Goal: Navigation & Orientation: Find specific page/section

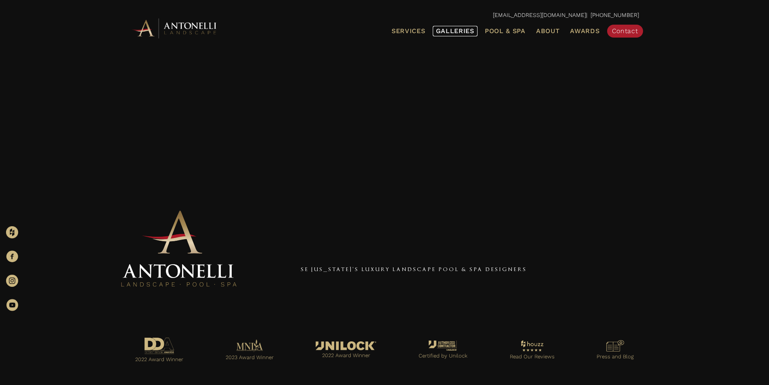
click at [463, 31] on span "Galleries" at bounding box center [455, 31] width 38 height 8
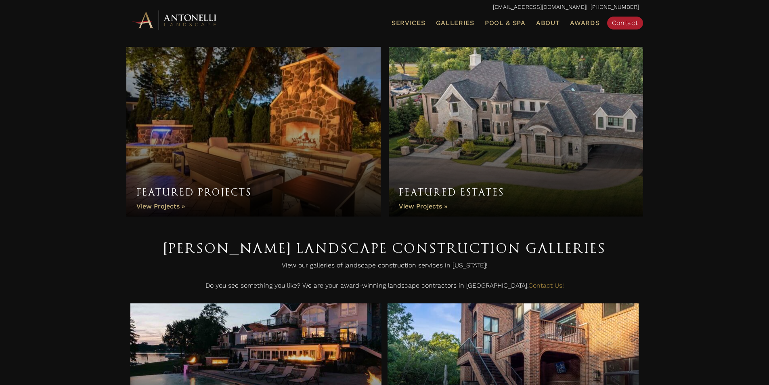
click at [335, 142] on link "Featured Projects" at bounding box center [253, 132] width 254 height 170
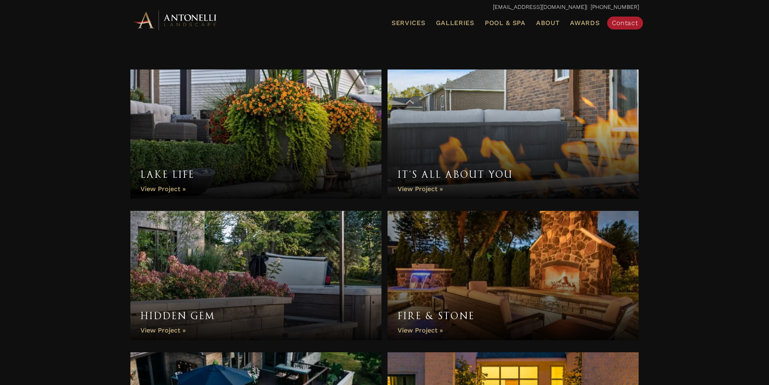
scroll to position [60, 0]
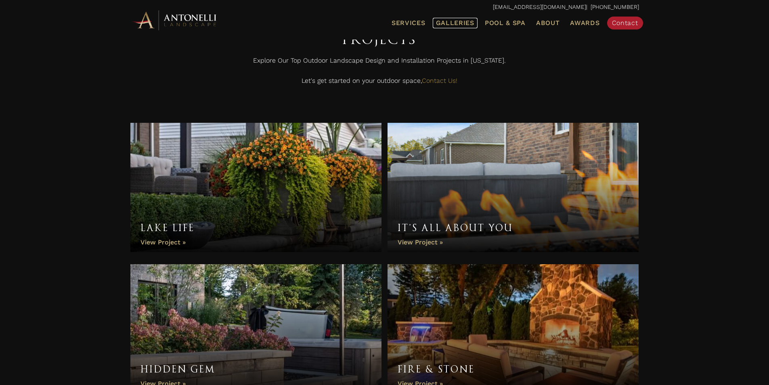
click at [446, 25] on span "Galleries" at bounding box center [455, 23] width 38 height 8
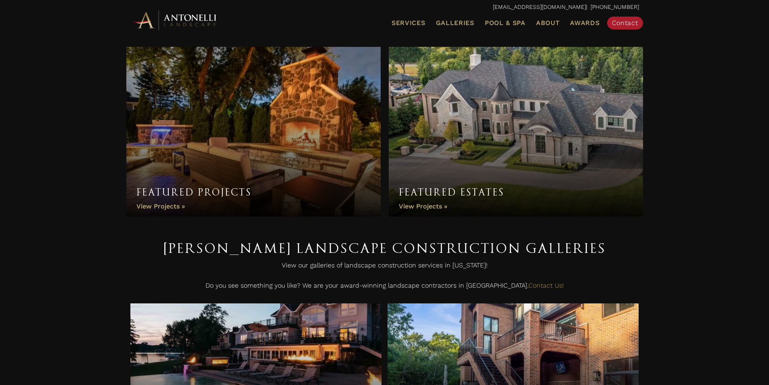
click at [472, 134] on link "Featured Estates" at bounding box center [516, 132] width 254 height 170
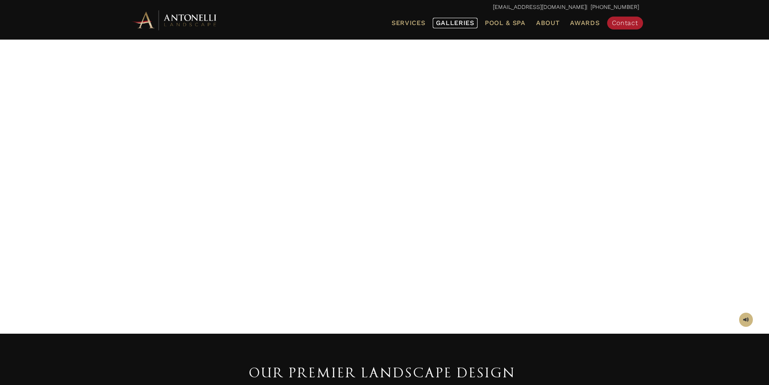
click at [465, 24] on span "Galleries" at bounding box center [455, 23] width 38 height 8
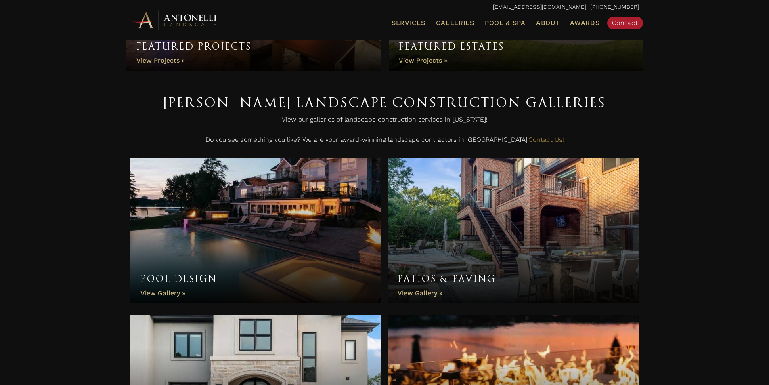
scroll to position [202, 0]
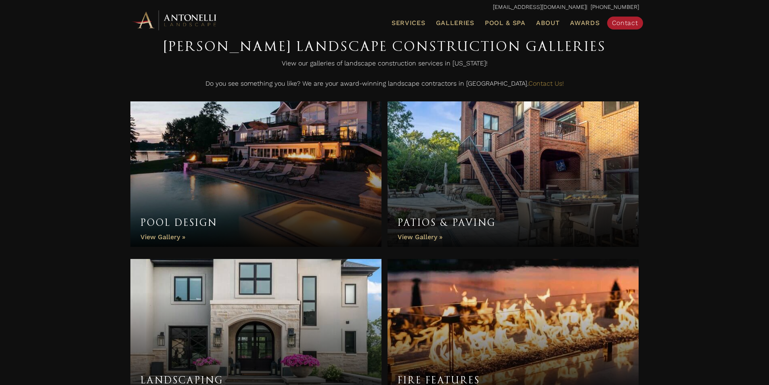
click at [271, 179] on link "Pool Design" at bounding box center [256, 173] width 252 height 145
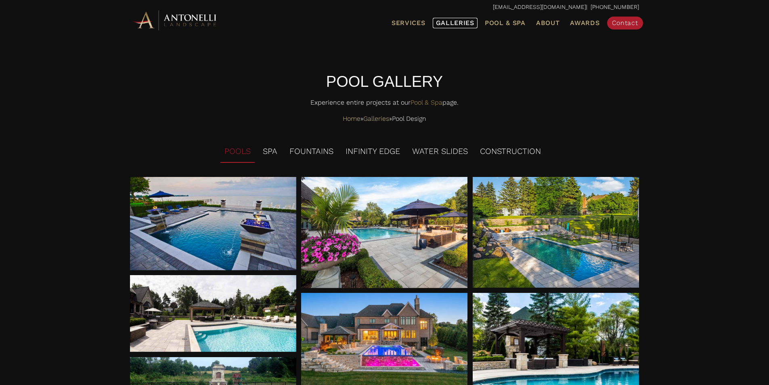
click at [446, 23] on span "Galleries" at bounding box center [455, 23] width 38 height 8
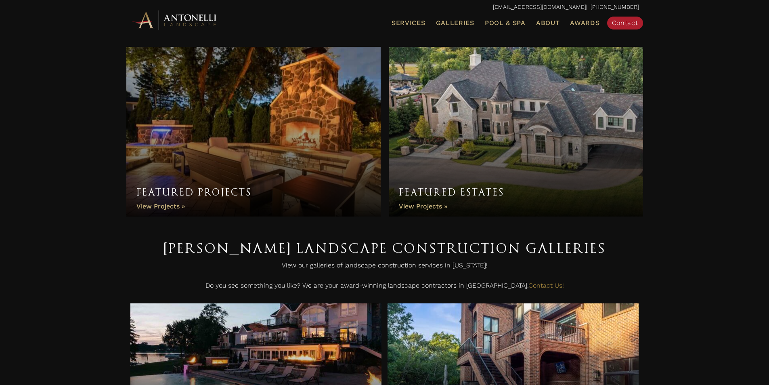
click at [229, 190] on link "Featured Projects" at bounding box center [253, 132] width 254 height 170
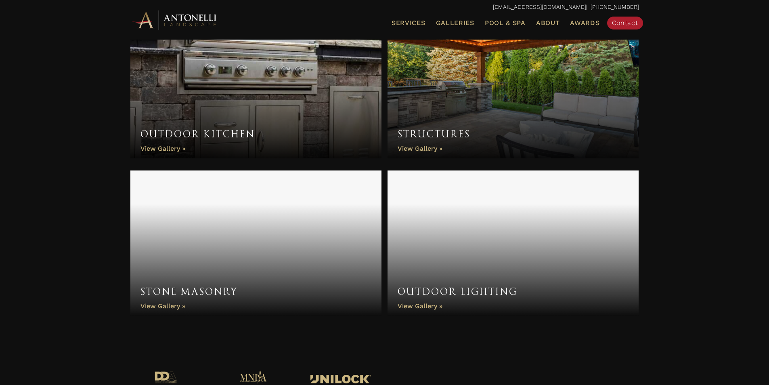
scroll to position [606, 0]
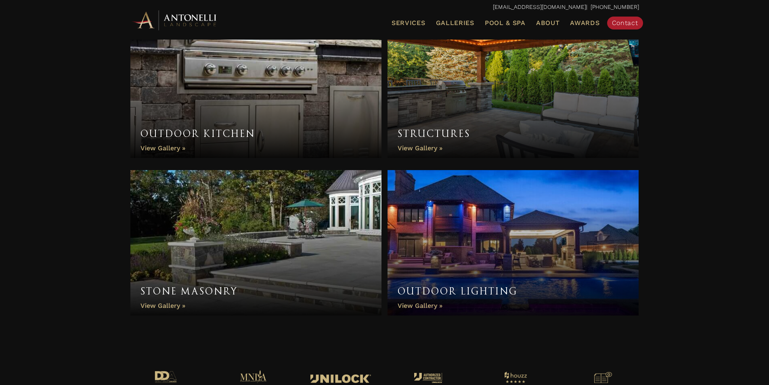
click at [468, 260] on link "Outdoor Lighting" at bounding box center [514, 242] width 252 height 145
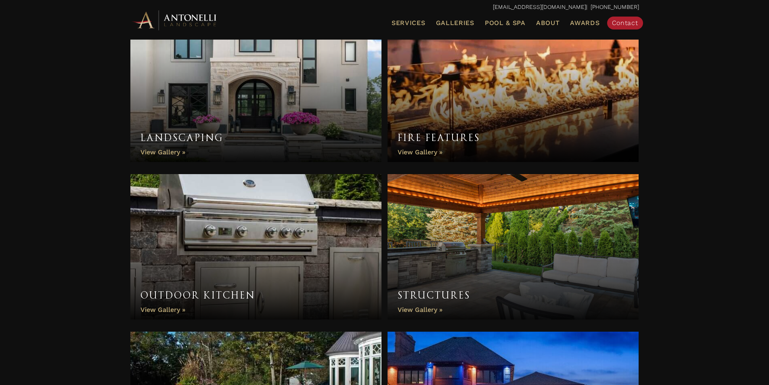
scroll to position [443, 0]
